Goal: Task Accomplishment & Management: Use online tool/utility

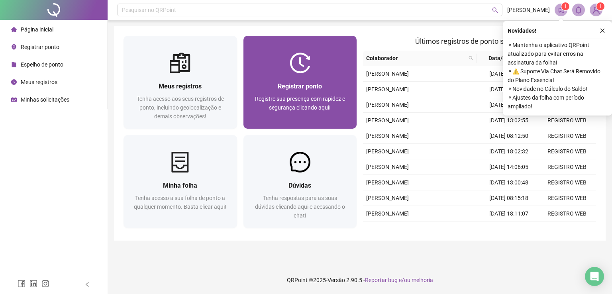
click at [308, 78] on div "Registrar ponto Registre sua presença com rapidez e segurança clicando aqui!" at bounding box center [300, 100] width 114 height 55
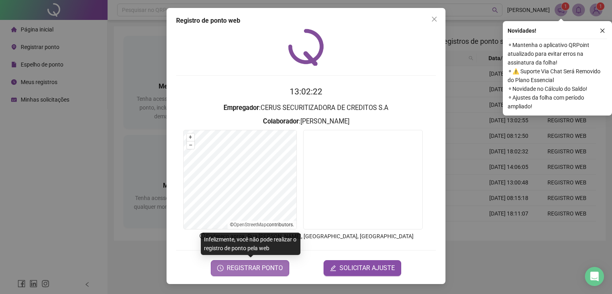
click at [239, 274] on button "REGISTRAR PONTO" at bounding box center [250, 268] width 78 height 16
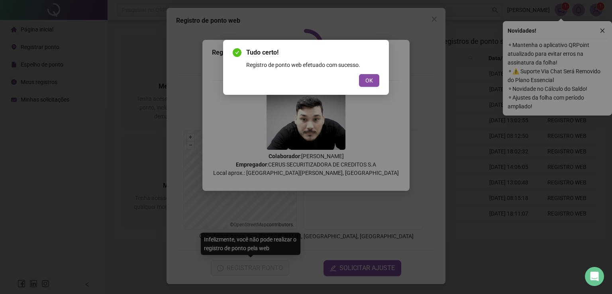
drag, startPoint x: 365, startPoint y: 78, endPoint x: 389, endPoint y: 56, distance: 33.0
click at [365, 77] on button "OK" at bounding box center [369, 80] width 20 height 13
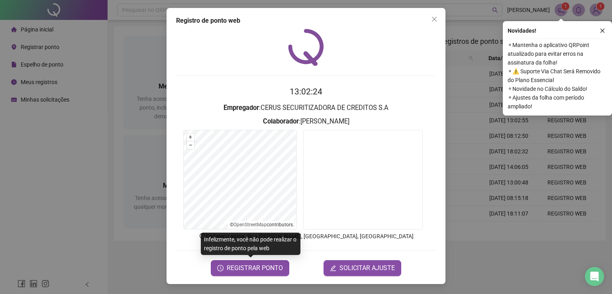
drag, startPoint x: 429, startPoint y: 21, endPoint x: 434, endPoint y: 19, distance: 4.8
click at [434, 19] on span "Close" at bounding box center [434, 19] width 13 height 6
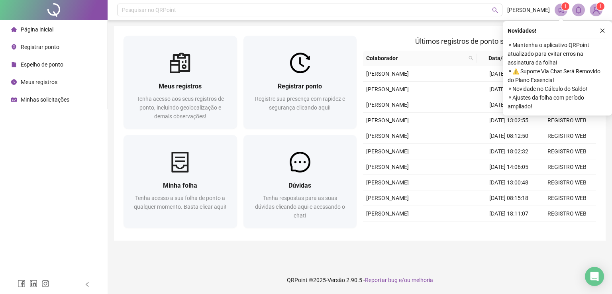
click at [604, 34] on button "button" at bounding box center [603, 31] width 10 height 10
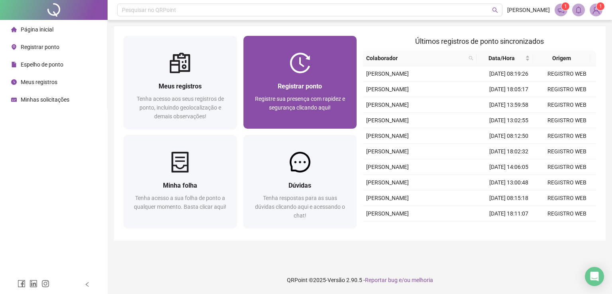
click at [290, 85] on span "Registrar ponto" at bounding box center [300, 86] width 44 height 8
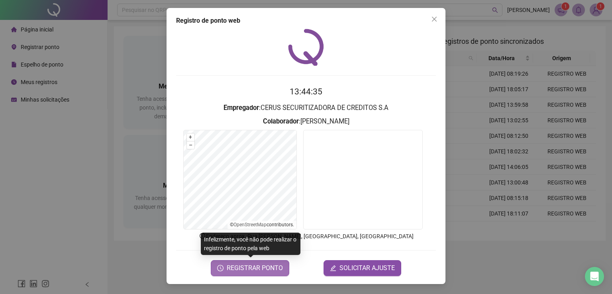
click at [249, 262] on button "REGISTRAR PONTO" at bounding box center [250, 268] width 78 height 16
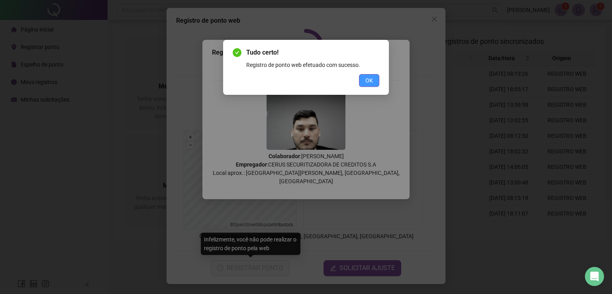
click at [371, 80] on span "OK" at bounding box center [369, 80] width 8 height 9
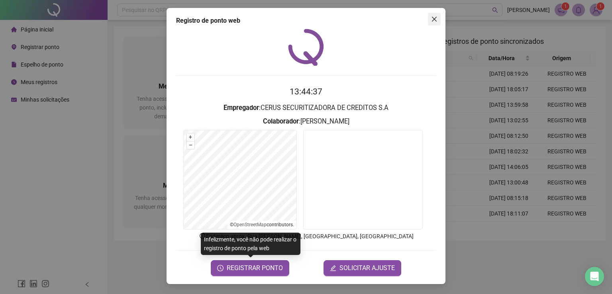
click at [432, 16] on icon "close" at bounding box center [434, 19] width 6 height 6
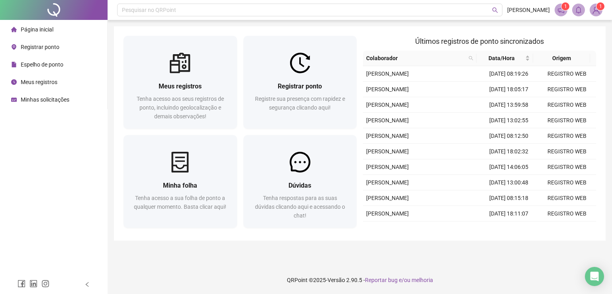
drag, startPoint x: 236, startPoint y: 265, endPoint x: 239, endPoint y: 254, distance: 11.2
click at [236, 265] on div "Pesquisar no QRPoint [PERSON_NAME] 1 1 Meus registros Tenha acesso aos seus reg…" at bounding box center [360, 147] width 504 height 294
